Goal: Complete application form

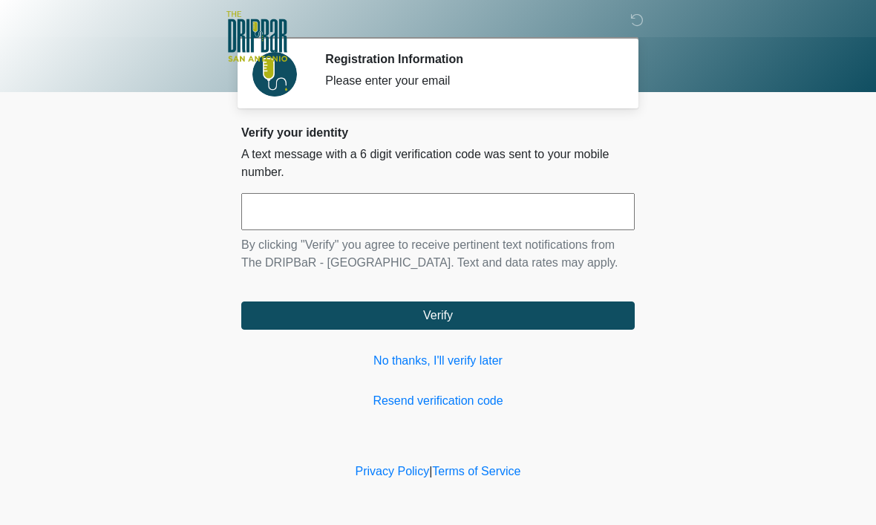
scroll to position [1, 0]
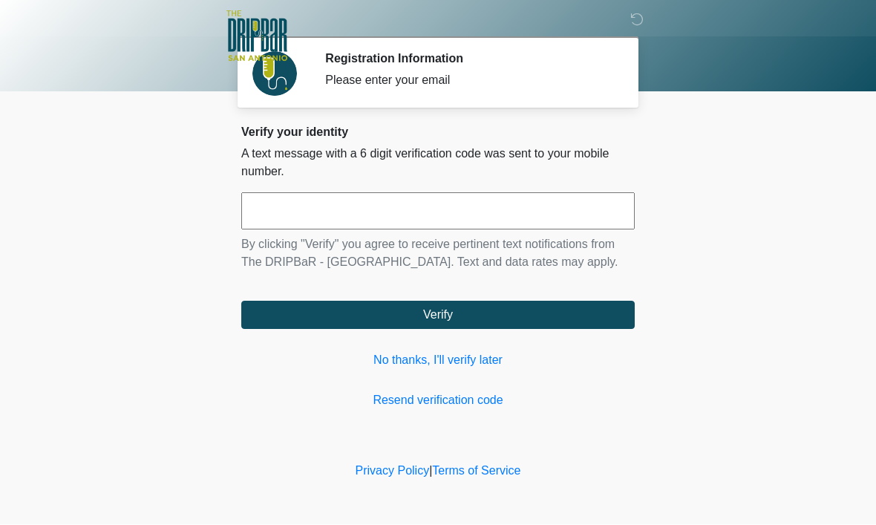
click at [297, 211] on input "text" at bounding box center [438, 211] width 394 height 37
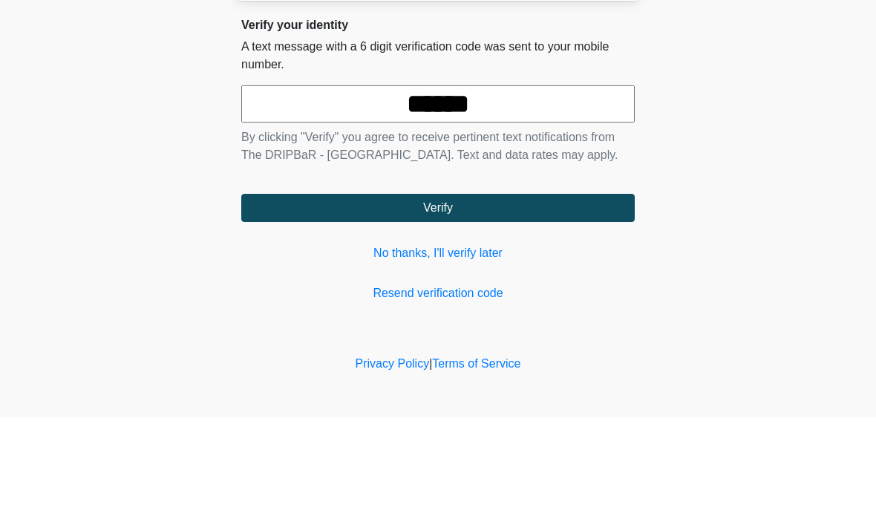
type input "******"
click at [665, 149] on body "‎ ‎ ‎ ‎ Registration Information Please enter your email Please connect to Wi-F…" at bounding box center [438, 262] width 876 height 525
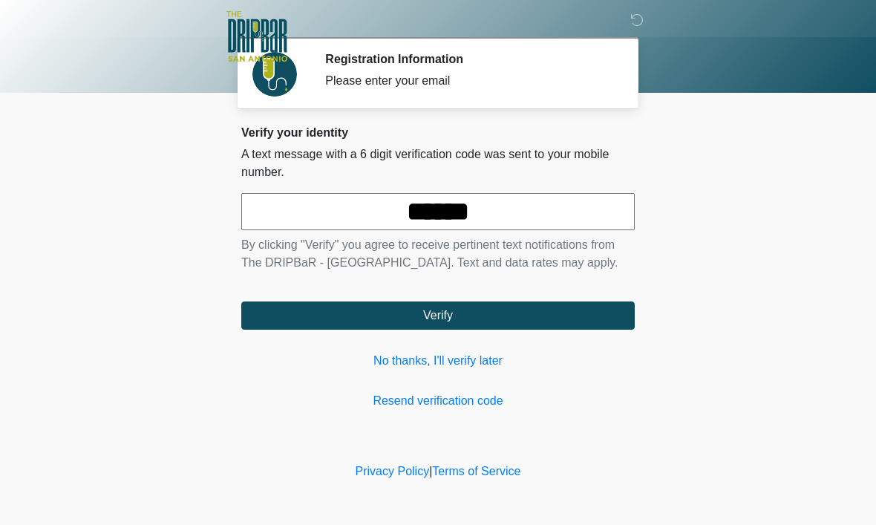
click at [319, 327] on button "Verify" at bounding box center [438, 315] width 394 height 28
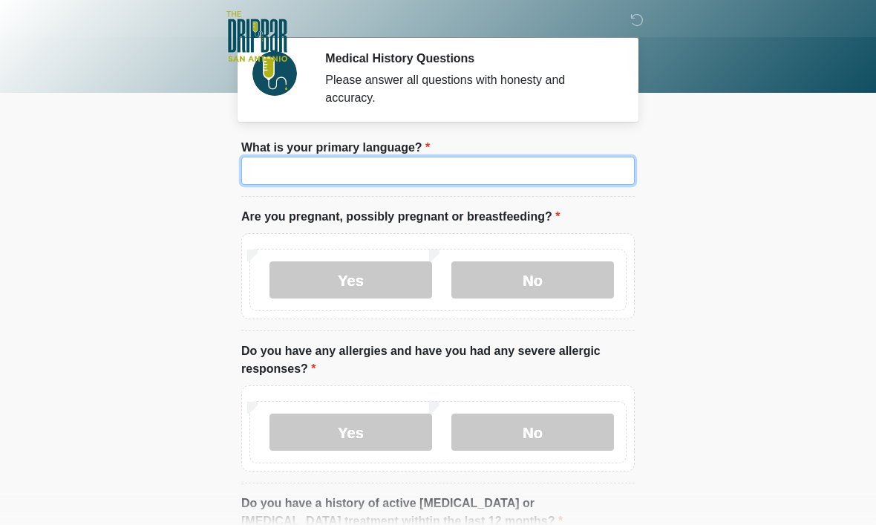
click at [284, 163] on input "What is your primary language?" at bounding box center [438, 171] width 394 height 28
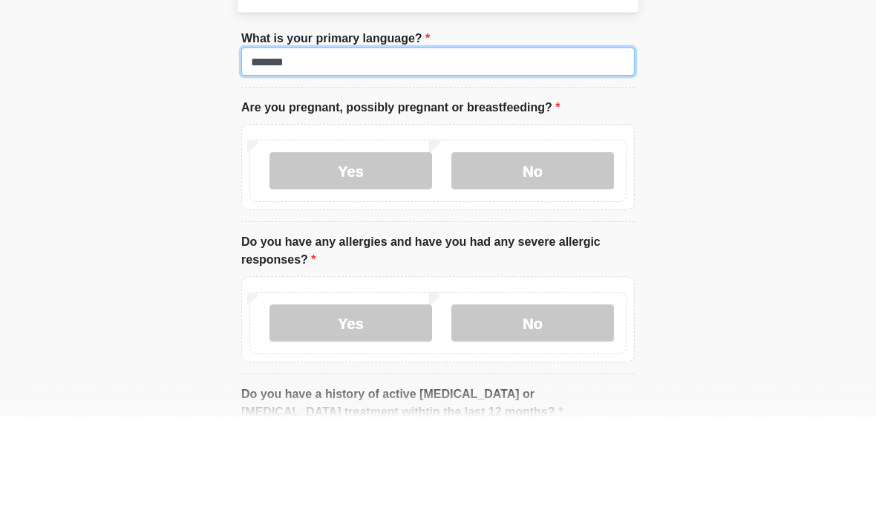
type input "*******"
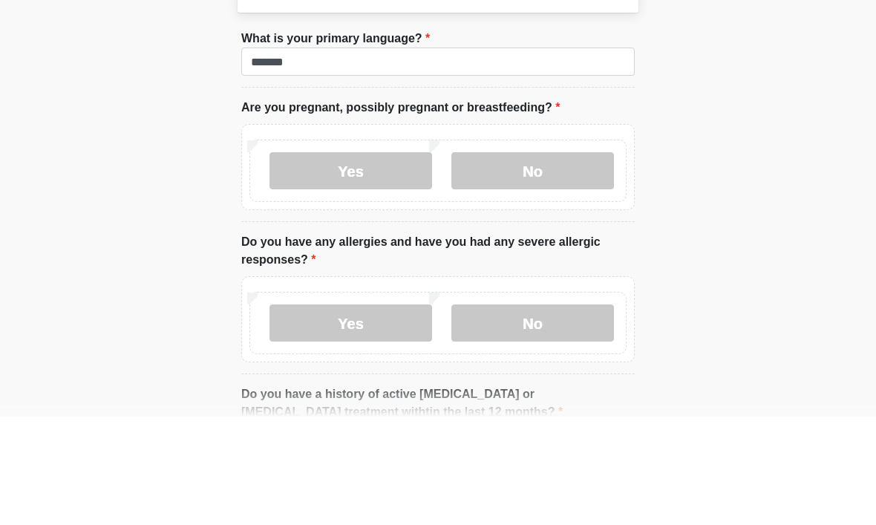
click at [514, 261] on label "No" at bounding box center [532, 279] width 163 height 37
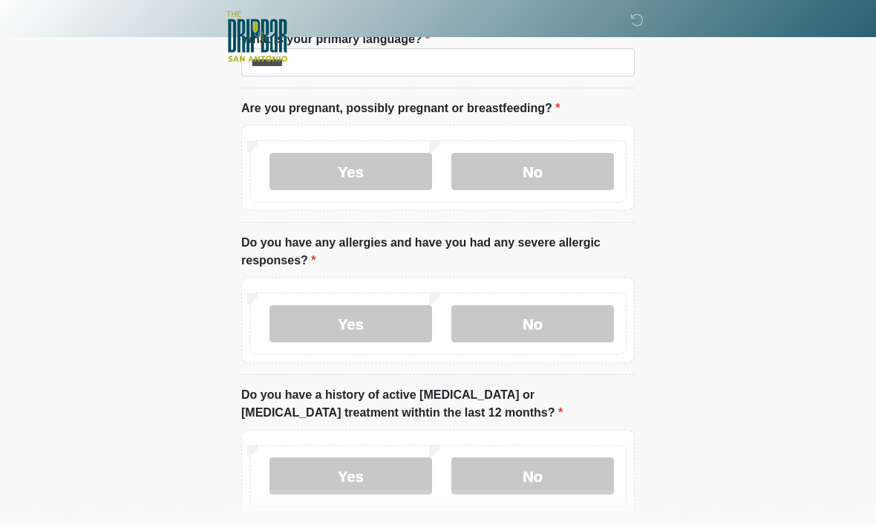
click at [519, 325] on label "No" at bounding box center [532, 323] width 163 height 37
click at [517, 464] on label "No" at bounding box center [532, 475] width 163 height 37
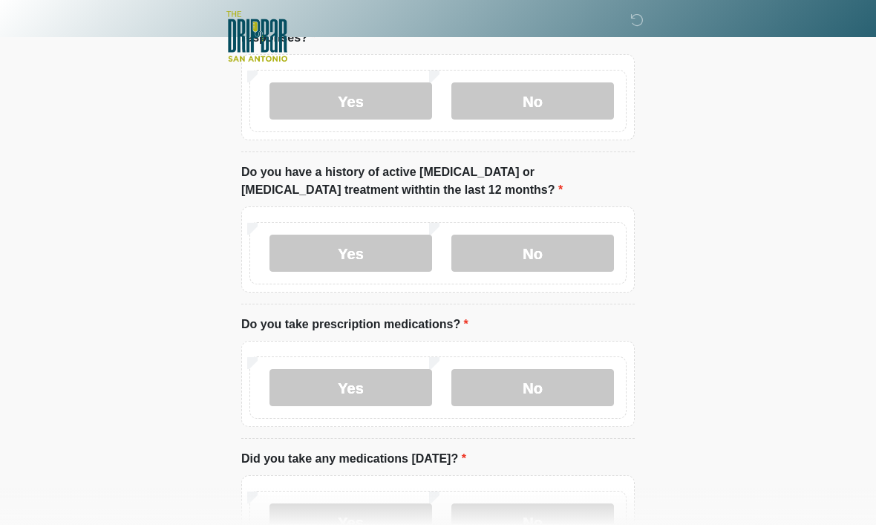
scroll to position [334, 0]
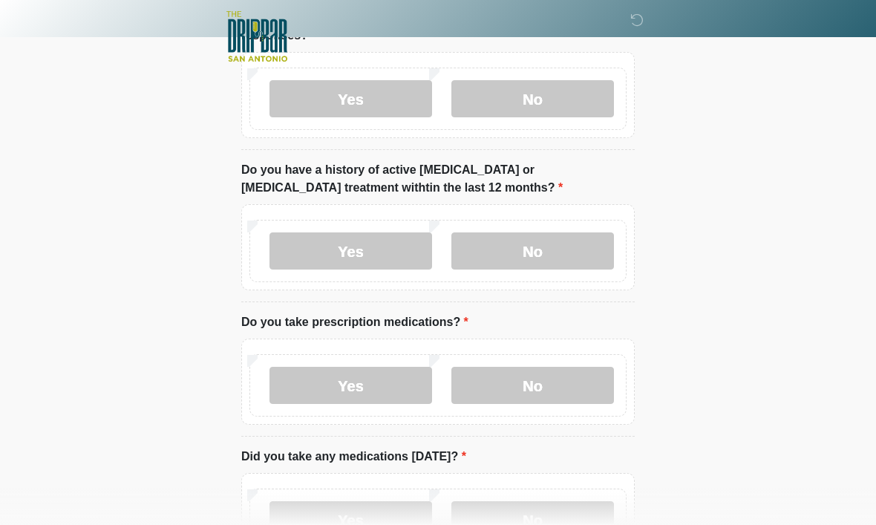
click at [526, 367] on label "No" at bounding box center [532, 385] width 163 height 37
click at [529, 511] on label "No" at bounding box center [532, 519] width 163 height 37
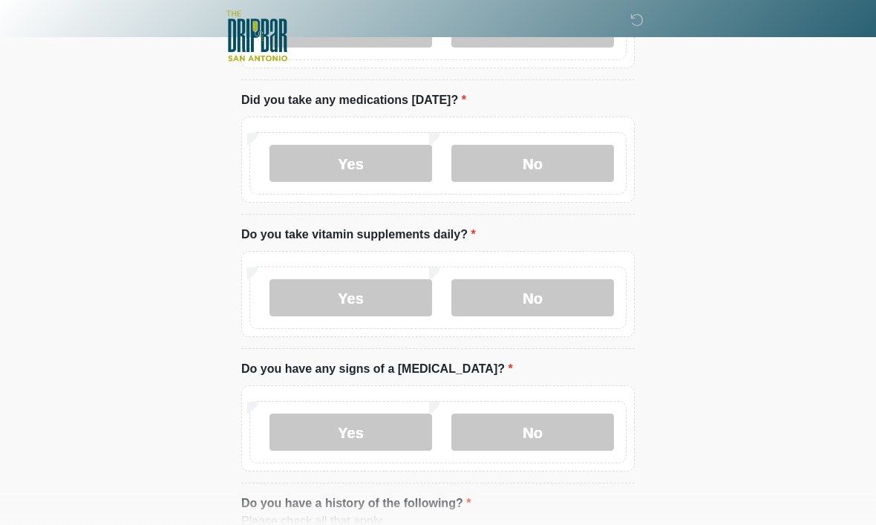
scroll to position [691, 0]
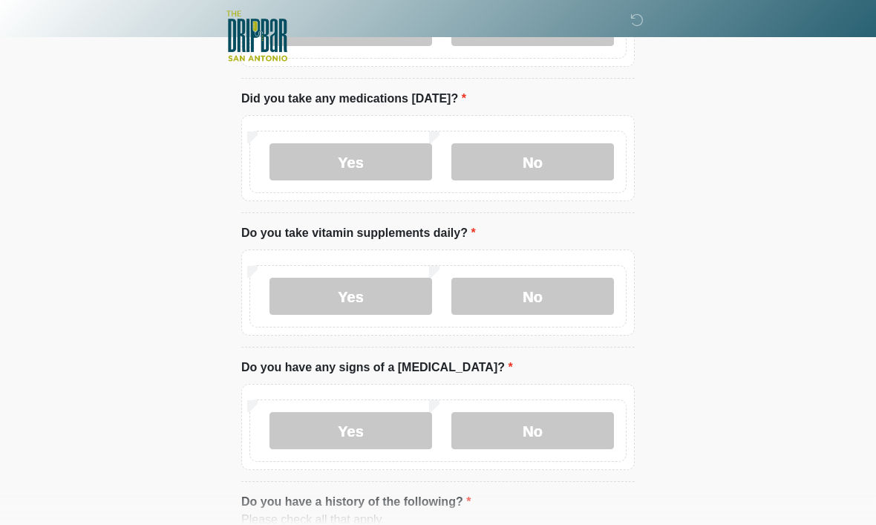
click at [506, 296] on label "No" at bounding box center [532, 296] width 163 height 37
click at [523, 422] on label "No" at bounding box center [532, 430] width 163 height 37
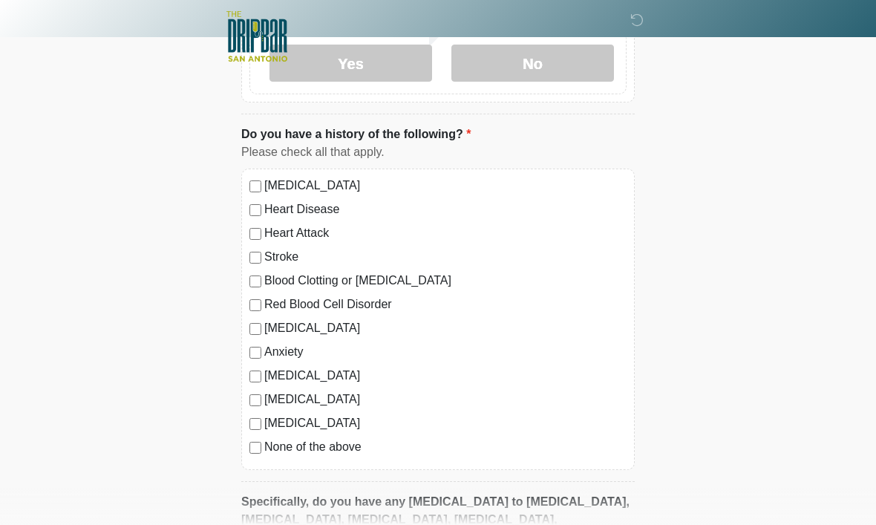
scroll to position [1068, 0]
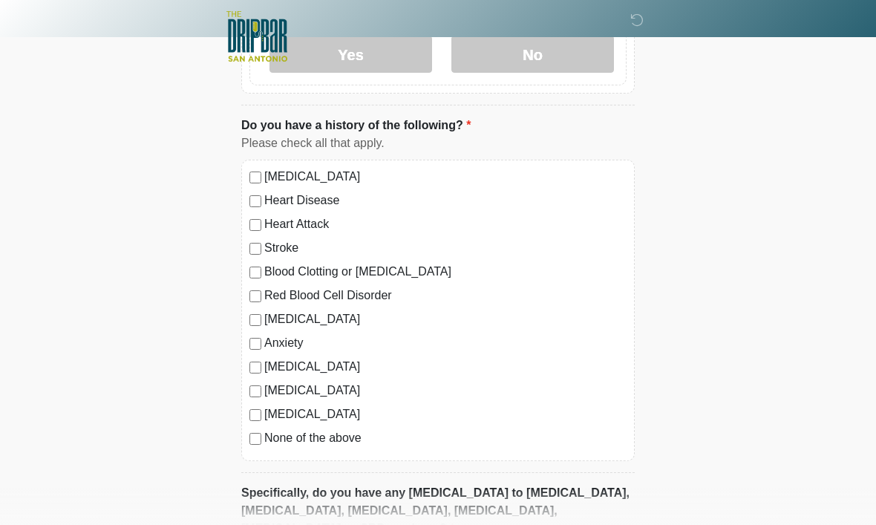
click at [249, 334] on div "Anxiety" at bounding box center [437, 343] width 377 height 18
click at [254, 330] on div "High Blood Pressure Heart Disease Heart Attack Stroke Blood Clotting or Bleedin…" at bounding box center [438, 310] width 394 height 301
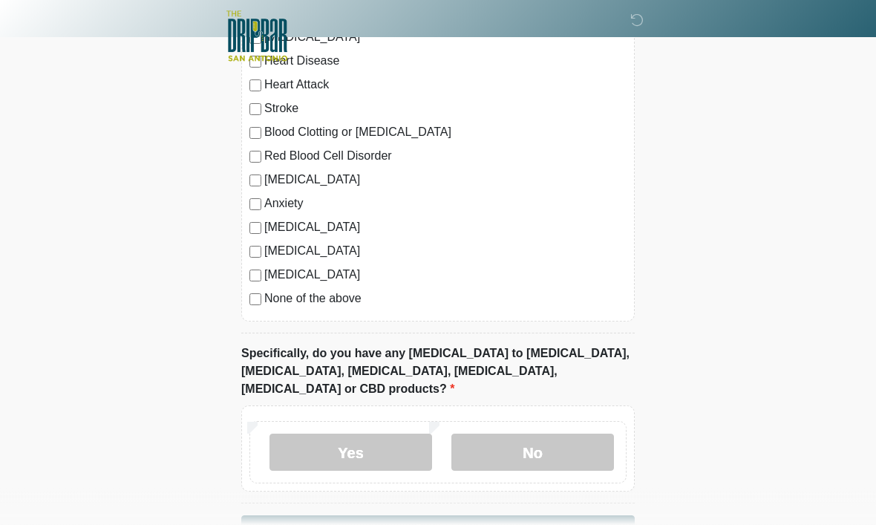
scroll to position [1214, 0]
click at [498, 434] on label "No" at bounding box center [532, 452] width 163 height 37
click at [278, 515] on button "Continue" at bounding box center [438, 529] width 394 height 28
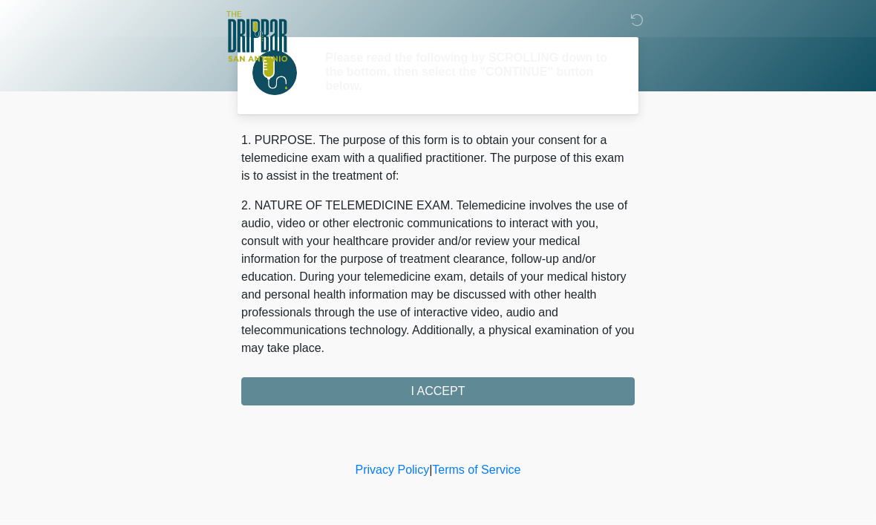
scroll to position [0, 0]
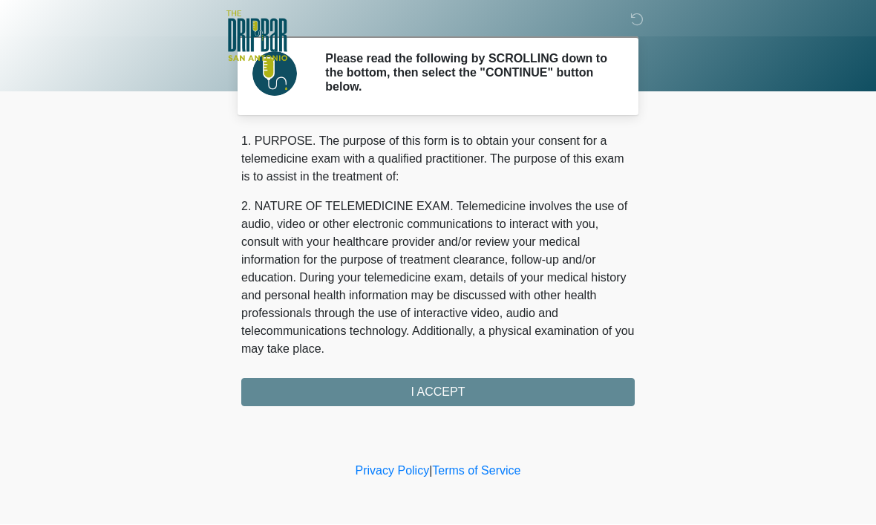
click at [306, 392] on div "1. PURPOSE. The purpose of this form is to obtain your consent for a telemedici…" at bounding box center [438, 270] width 394 height 274
click at [321, 393] on div "1. PURPOSE. The purpose of this form is to obtain your consent for a telemedici…" at bounding box center [438, 270] width 394 height 274
click at [365, 387] on div "1. PURPOSE. The purpose of this form is to obtain your consent for a telemedici…" at bounding box center [438, 270] width 394 height 274
click at [410, 383] on div "1. PURPOSE. The purpose of this form is to obtain your consent for a telemedici…" at bounding box center [438, 270] width 394 height 274
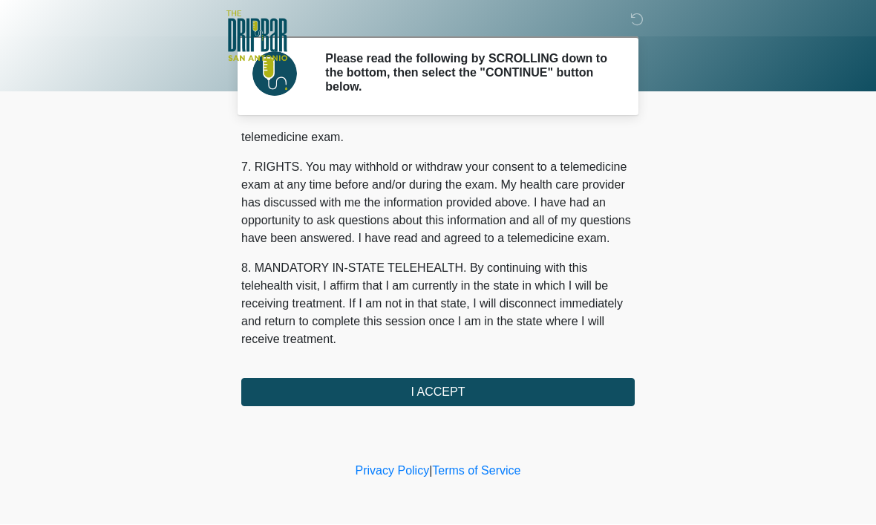
scroll to position [669, 0]
click at [379, 382] on button "I ACCEPT" at bounding box center [438, 393] width 394 height 28
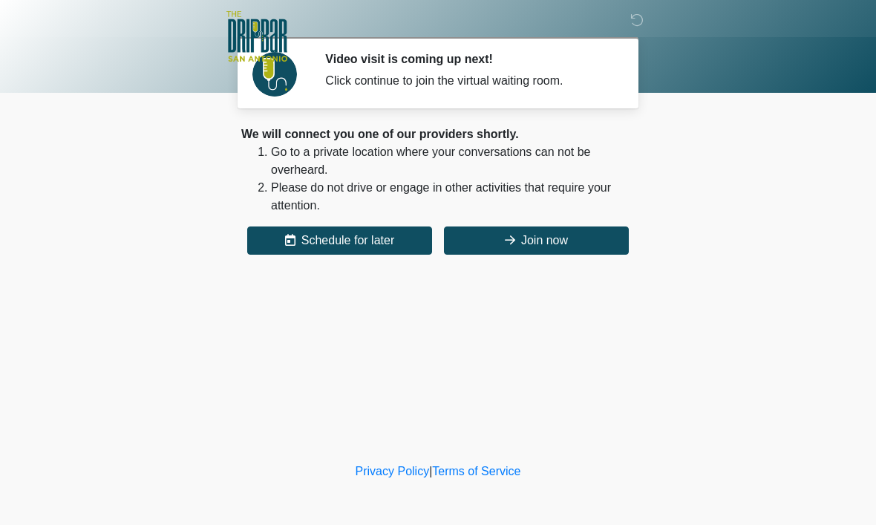
click at [518, 232] on button "Join now" at bounding box center [536, 240] width 185 height 28
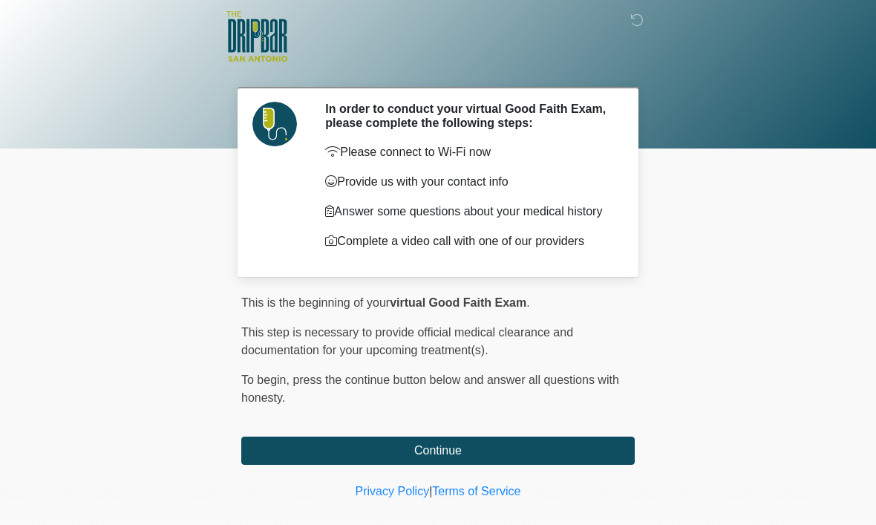
click at [388, 497] on link "Privacy Policy" at bounding box center [393, 491] width 74 height 13
